Goal: Navigation & Orientation: Find specific page/section

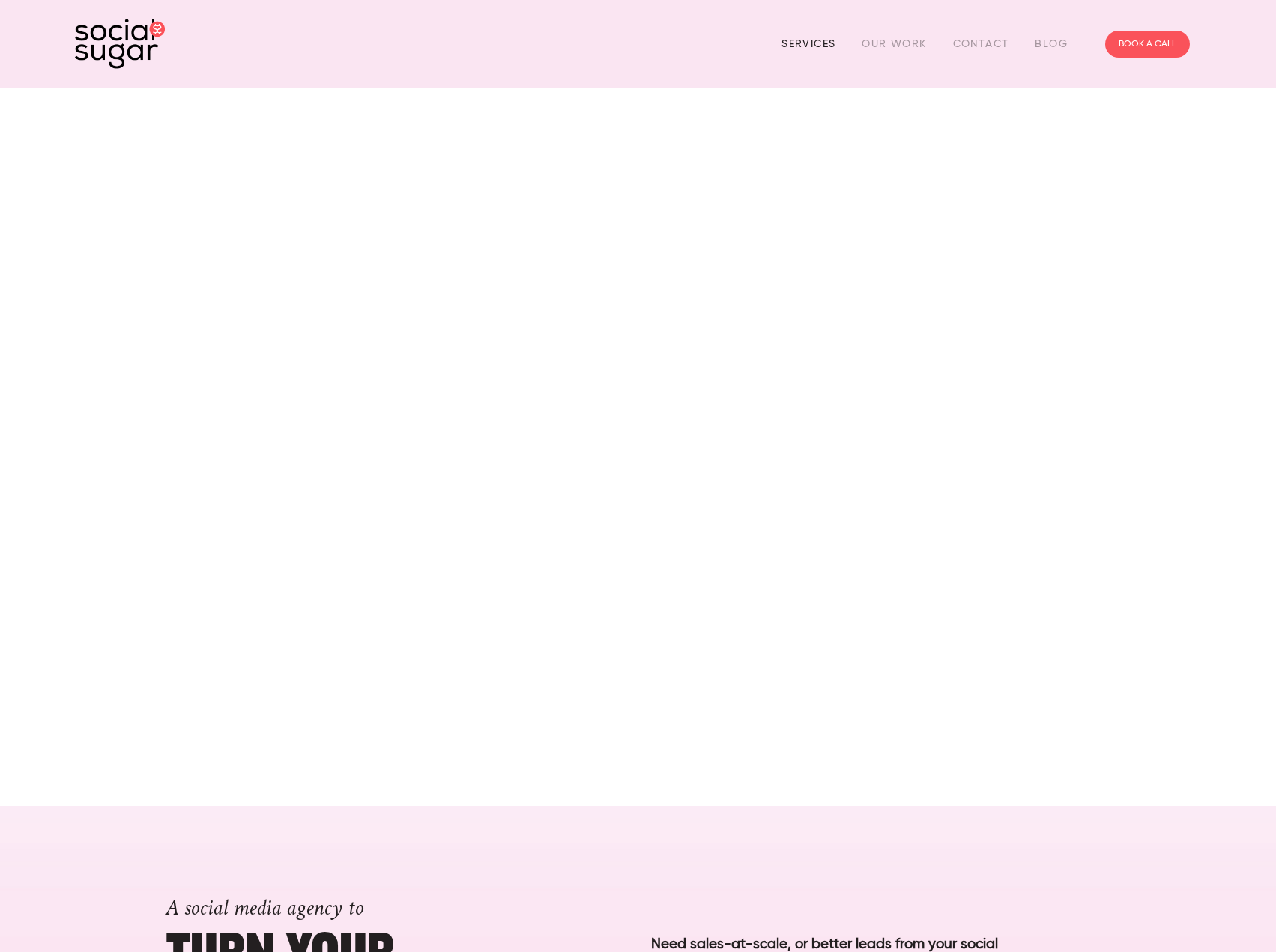
click at [815, 47] on link "Services" at bounding box center [808, 44] width 54 height 23
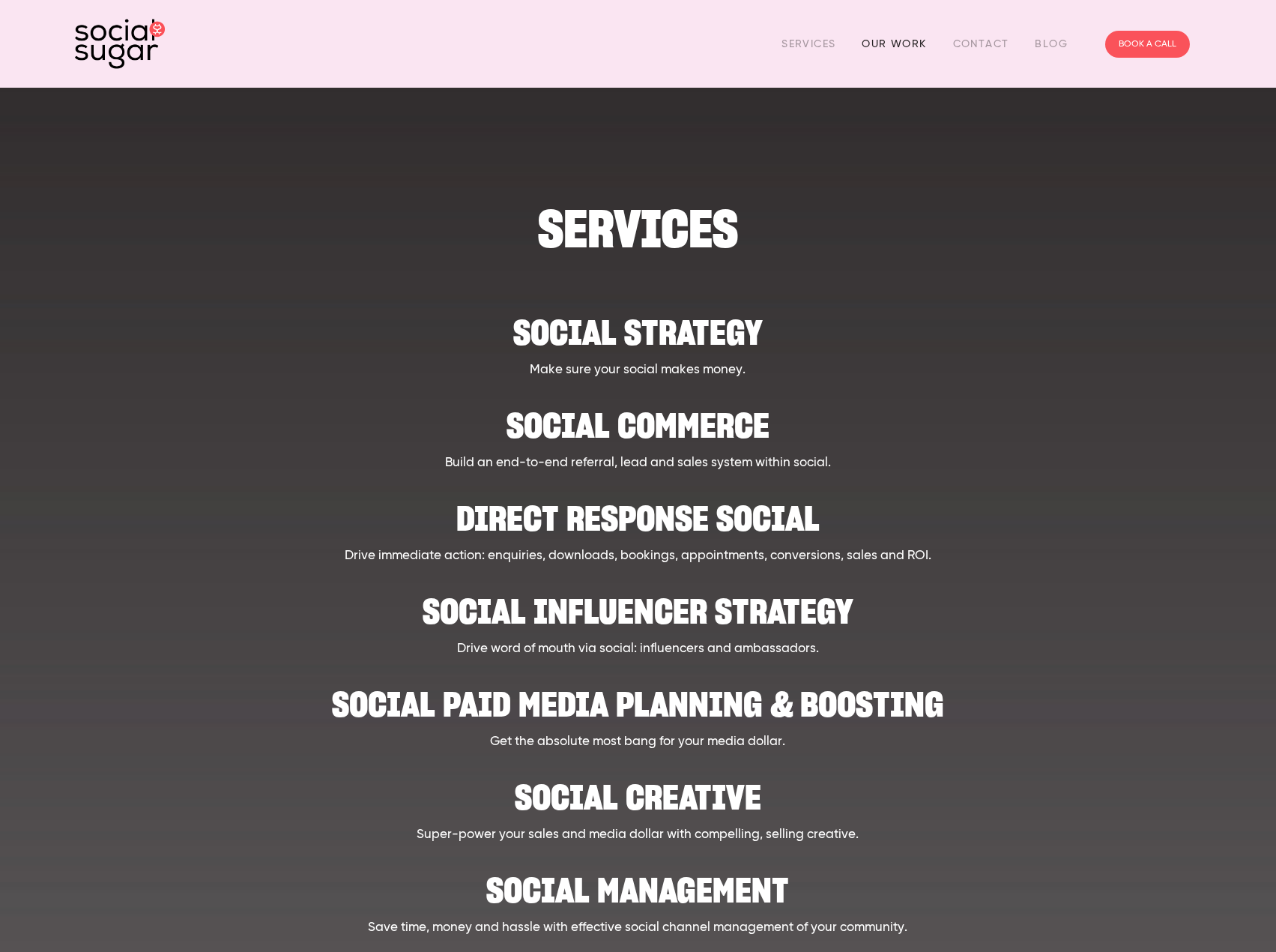
click at [903, 50] on link "Our Work" at bounding box center [893, 44] width 64 height 23
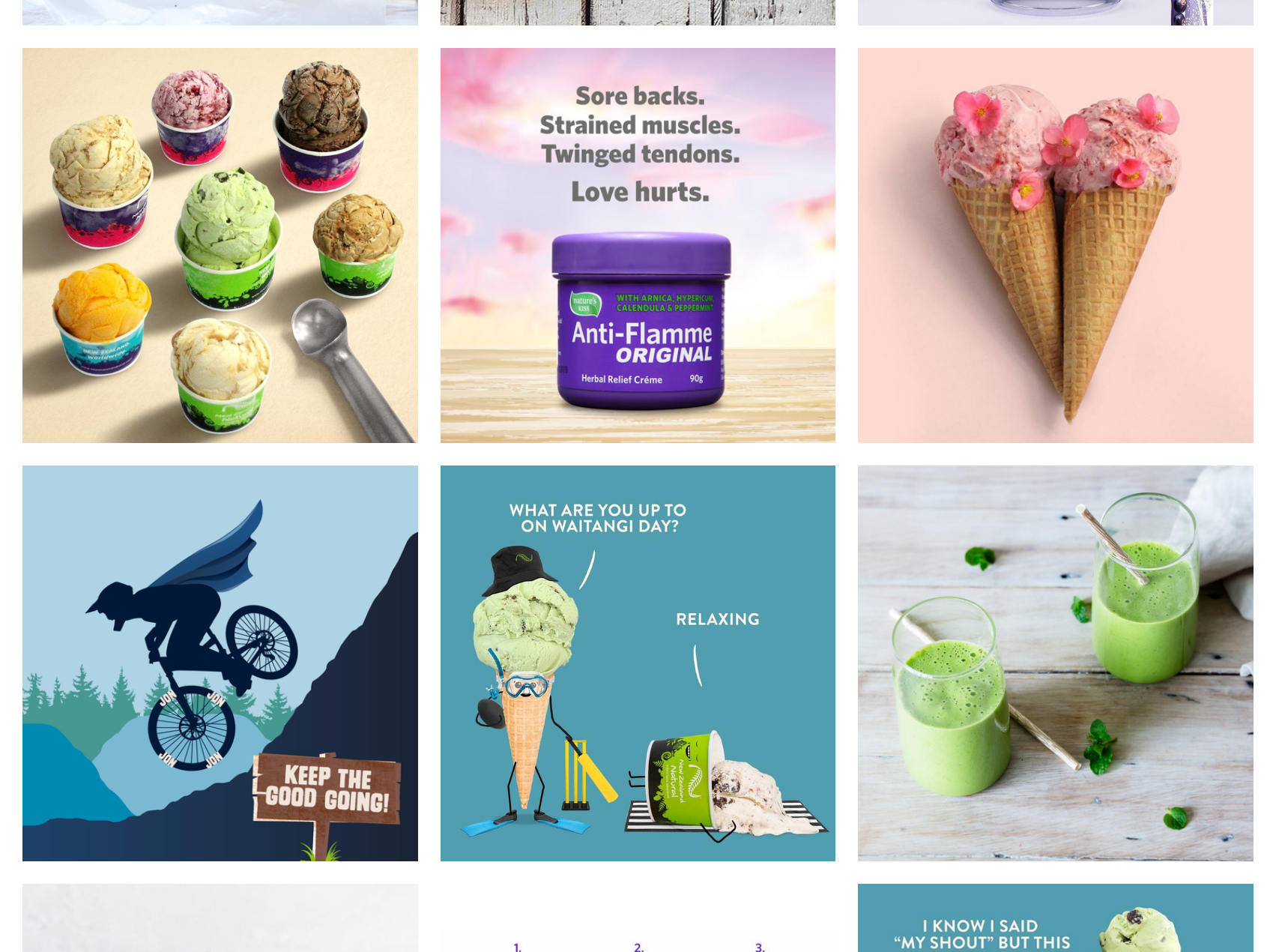
scroll to position [12616, 0]
